Goal: Find specific page/section: Find specific page/section

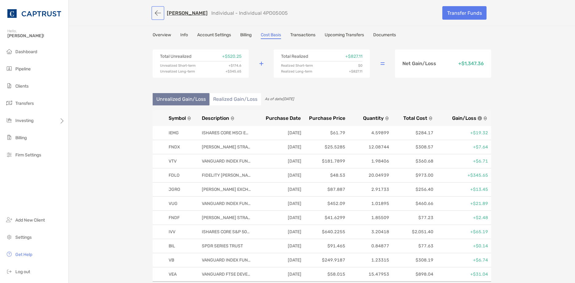
click at [157, 13] on button "button" at bounding box center [158, 12] width 10 height 11
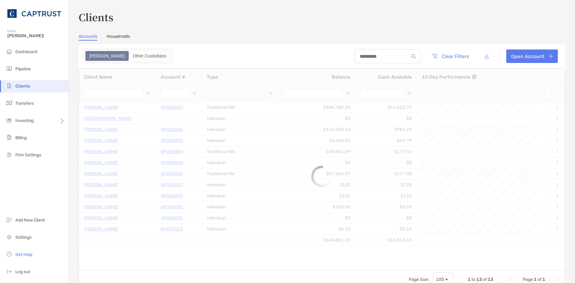
type input "********"
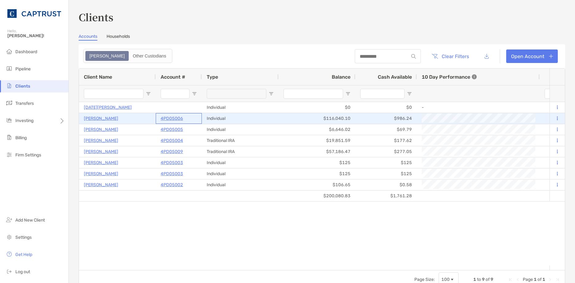
click at [171, 118] on p "4PD05006" at bounding box center [172, 119] width 22 height 8
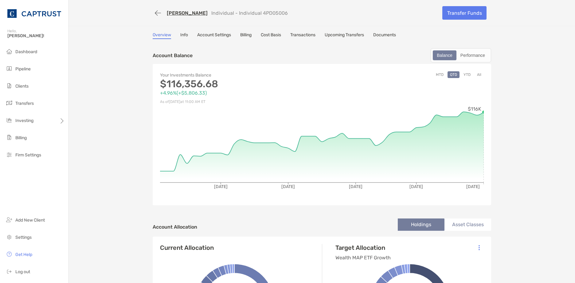
click at [270, 33] on link "Cost Basis" at bounding box center [271, 35] width 20 height 7
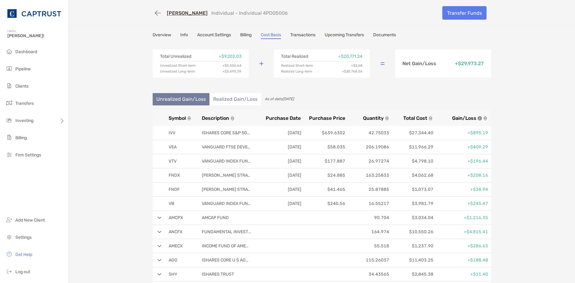
click at [247, 32] on div "Ronald Knight Individual - Individual 4PD05006 Transfer Funds Overview Info Acc…" at bounding box center [322, 183] width 506 height 367
click at [158, 14] on button "button" at bounding box center [158, 12] width 10 height 11
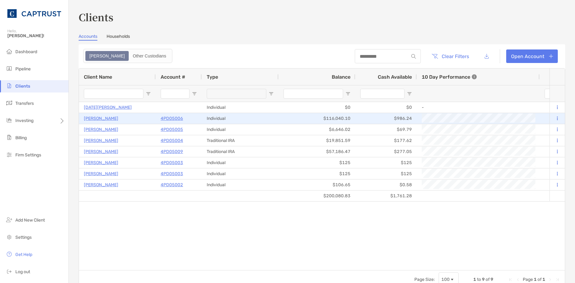
type input "********"
click at [171, 119] on p "4PD05006" at bounding box center [172, 119] width 22 height 8
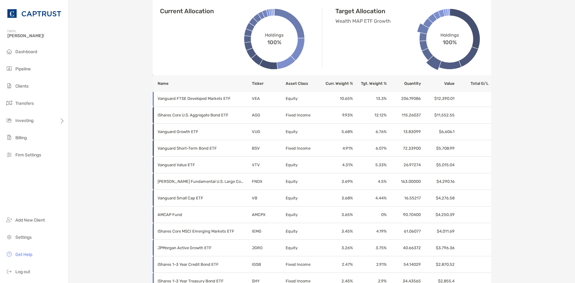
scroll to position [277, 0]
click at [255, 81] on th "Ticker" at bounding box center [269, 83] width 34 height 17
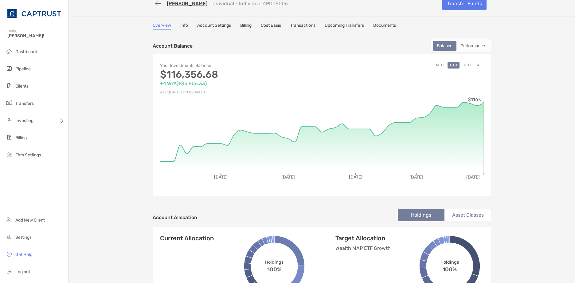
scroll to position [0, 0]
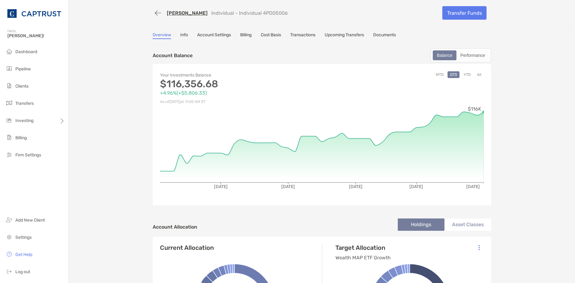
click at [279, 35] on link "Cost Basis" at bounding box center [271, 35] width 20 height 7
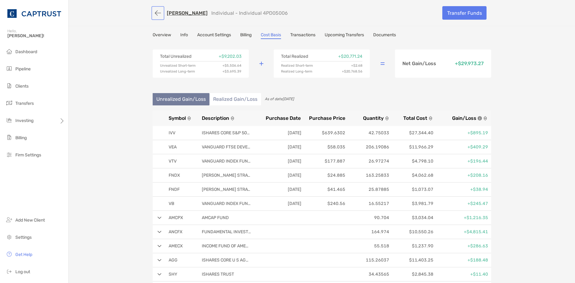
click at [155, 12] on button "button" at bounding box center [158, 12] width 10 height 11
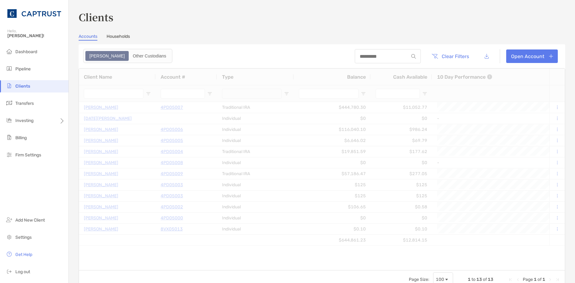
type input "********"
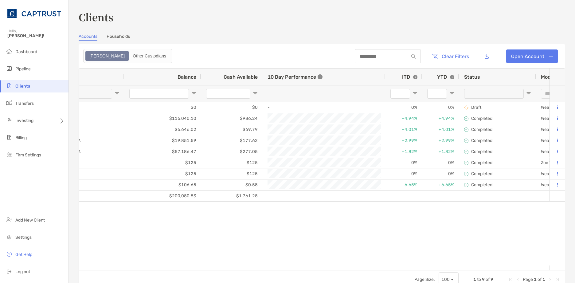
scroll to position [0, 170]
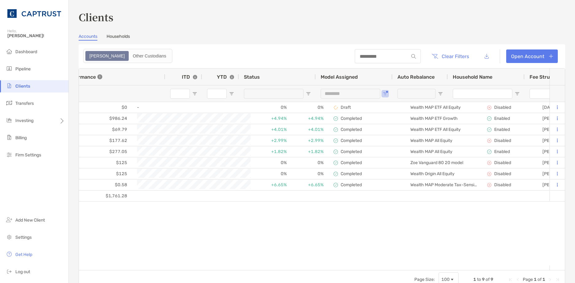
scroll to position [0, 375]
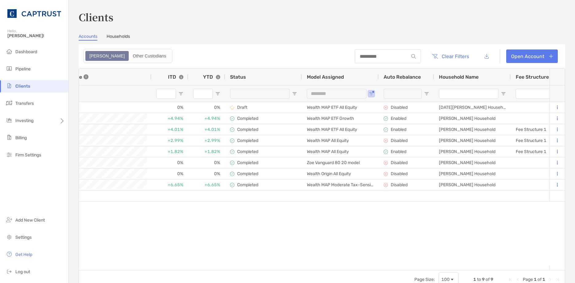
click at [416, 76] on span "Auto Rebalance" at bounding box center [402, 77] width 37 height 6
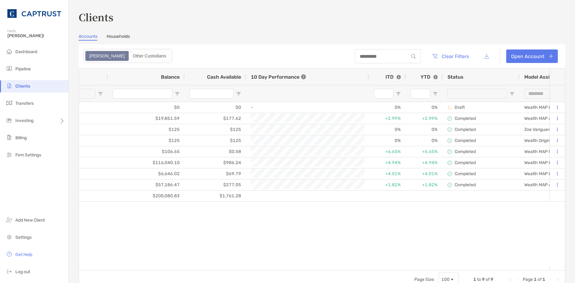
scroll to position [0, 190]
